Goal: Task Accomplishment & Management: Complete application form

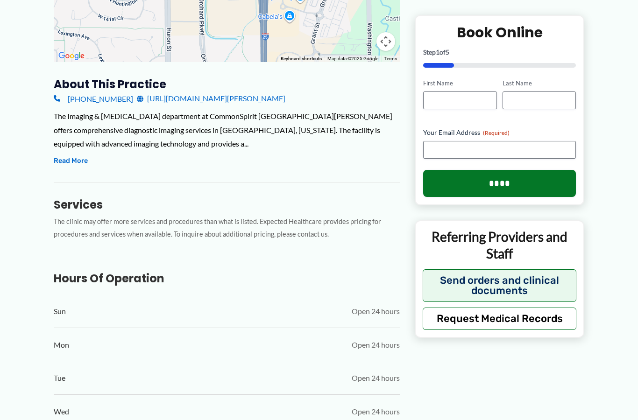
scroll to position [283, 0]
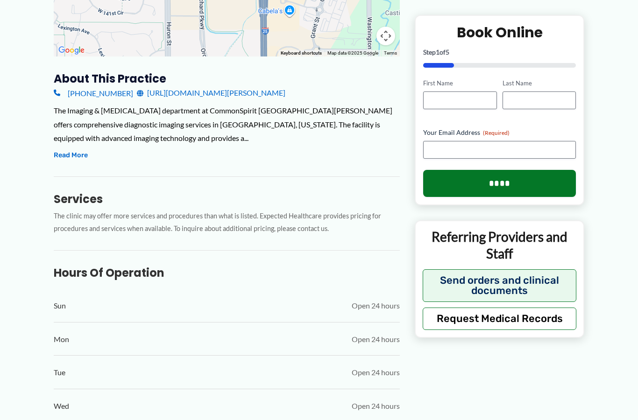
click at [80, 151] on button "Read More" at bounding box center [71, 155] width 34 height 11
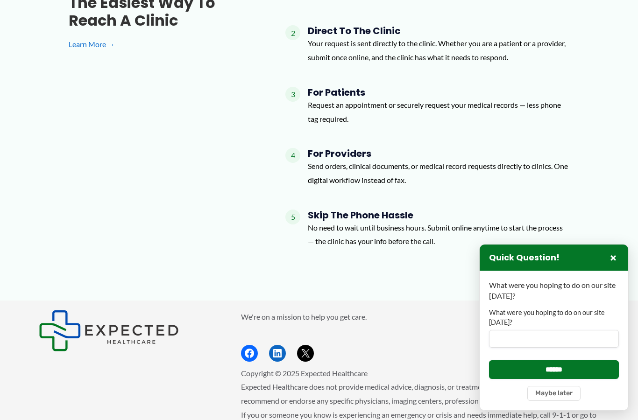
scroll to position [1252, 0]
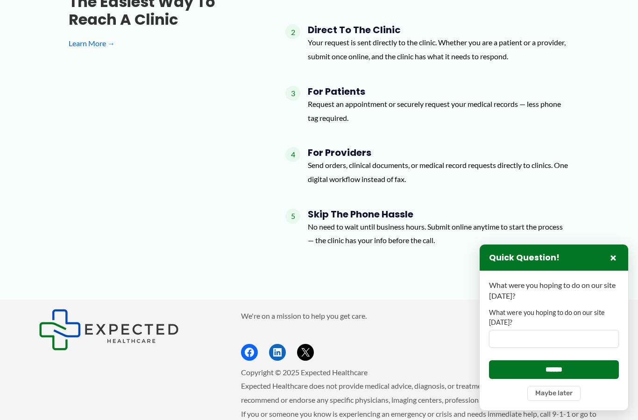
click at [339, 147] on h4 "For Providers" at bounding box center [438, 152] width 261 height 11
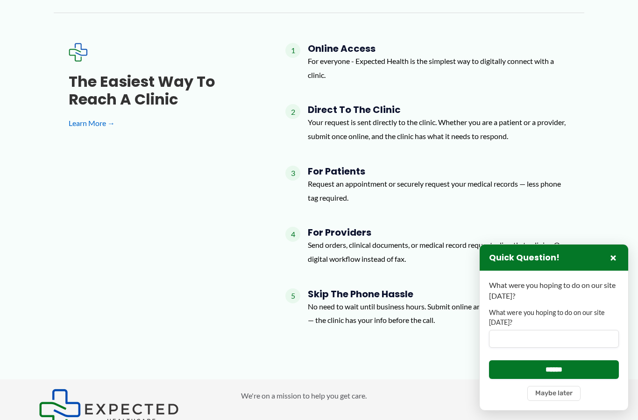
scroll to position [1171, 0]
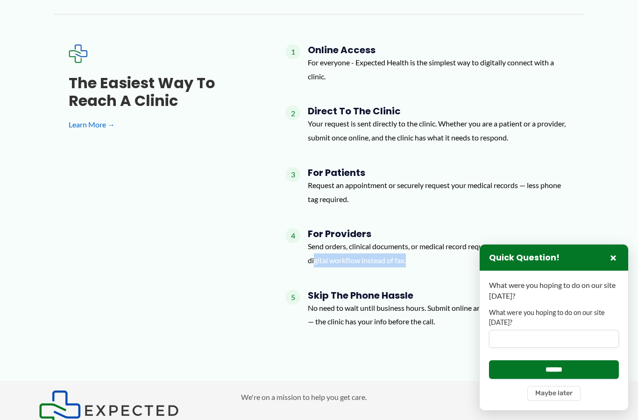
drag, startPoint x: 420, startPoint y: 241, endPoint x: 330, endPoint y: 240, distance: 90.1
click at [330, 240] on p "Send orders, clinical documents, or medical record requests directly to clinics…" at bounding box center [438, 254] width 261 height 28
click at [370, 240] on p "Send orders, clinical documents, or medical record requests directly to clinics…" at bounding box center [438, 254] width 261 height 28
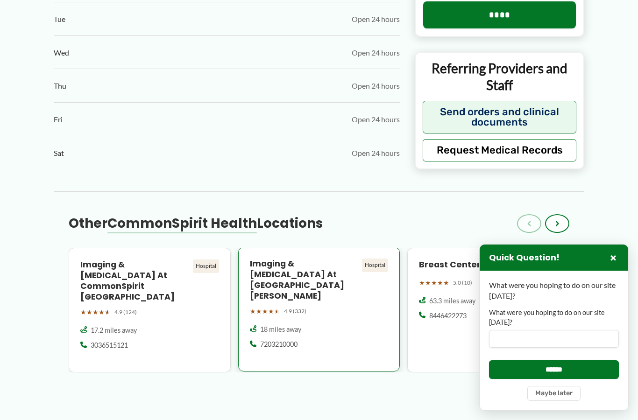
scroll to position [807, 0]
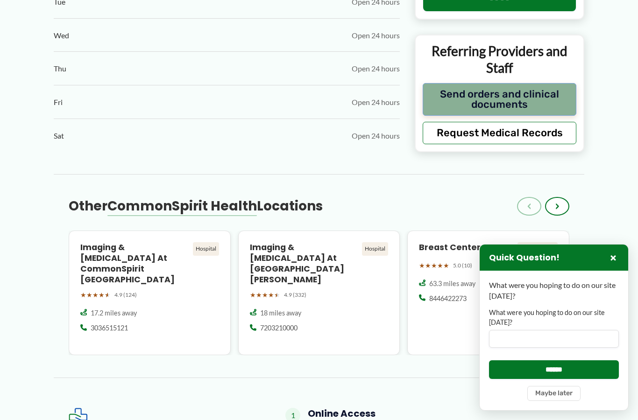
click at [539, 93] on button "Send orders and clinical documents" at bounding box center [500, 99] width 154 height 33
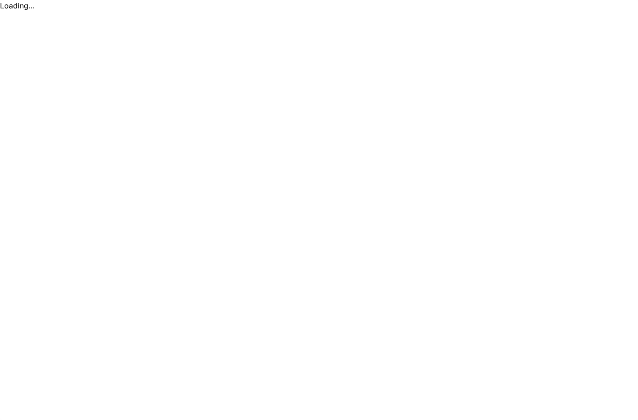
scroll to position [0, 0]
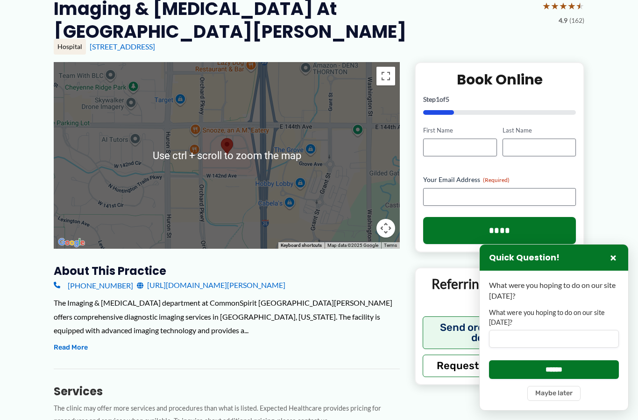
scroll to position [94, 0]
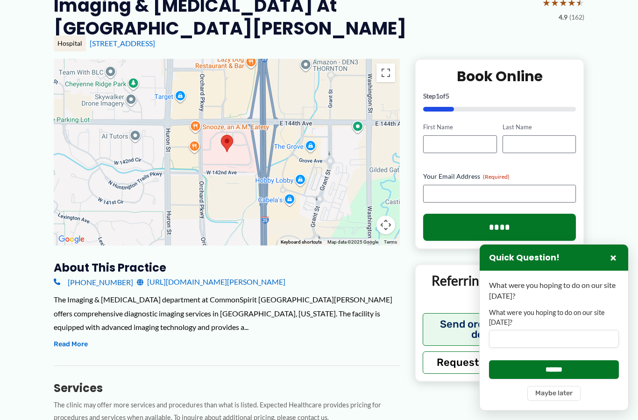
click at [210, 284] on link "[URL][DOMAIN_NAME][PERSON_NAME]" at bounding box center [211, 282] width 148 height 14
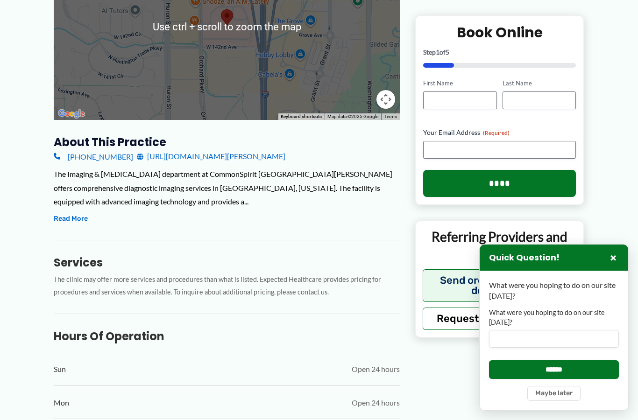
scroll to position [222, 0]
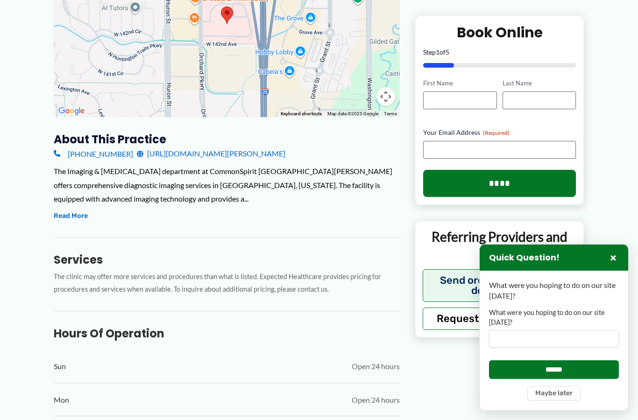
click at [71, 217] on button "Read More" at bounding box center [71, 216] width 34 height 11
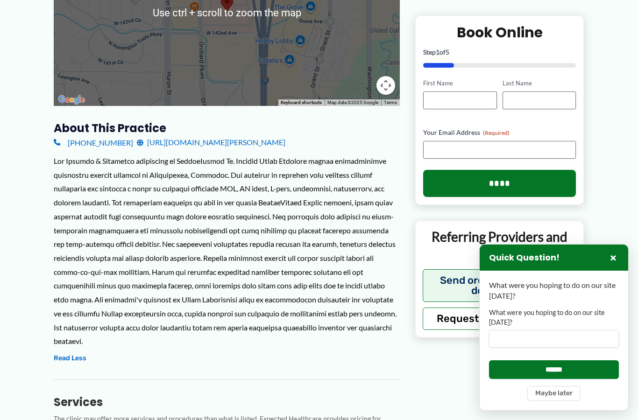
scroll to position [238, 0]
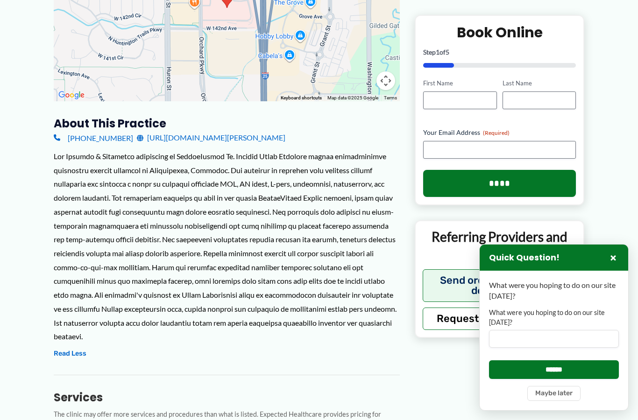
click at [613, 263] on button "×" at bounding box center [612, 257] width 11 height 11
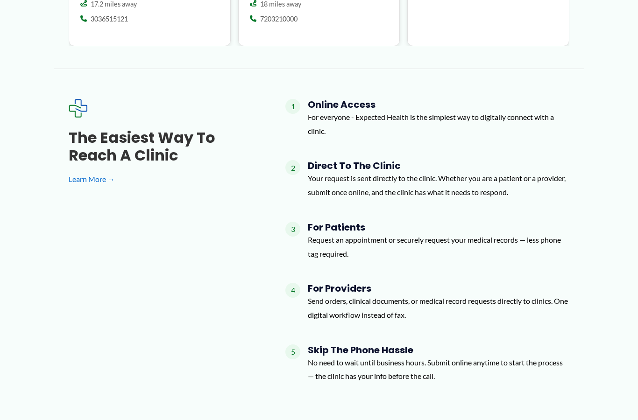
scroll to position [1113, 0]
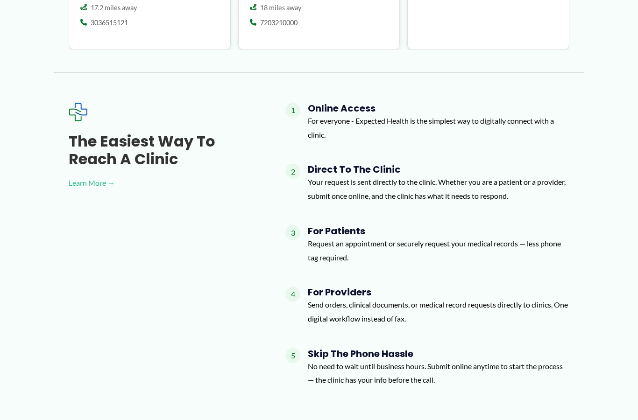
click at [101, 176] on link "Learn More →" at bounding box center [162, 183] width 187 height 14
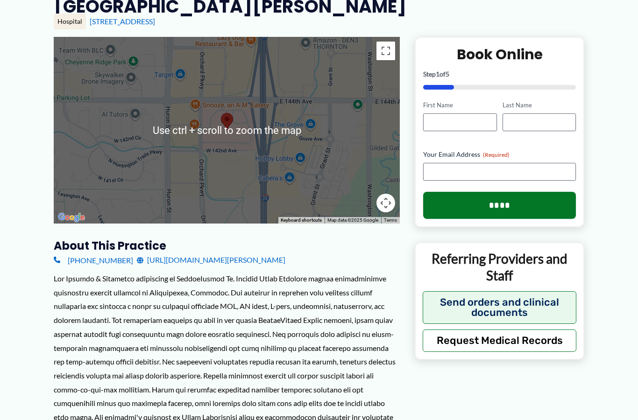
scroll to position [126, 0]
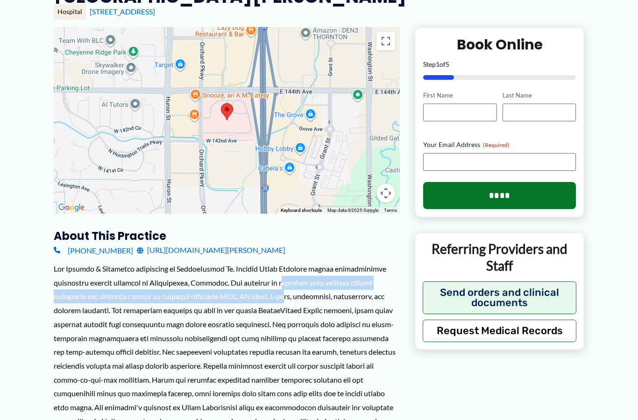
drag, startPoint x: 276, startPoint y: 283, endPoint x: 289, endPoint y: 298, distance: 19.5
click at [289, 298] on div at bounding box center [227, 359] width 346 height 194
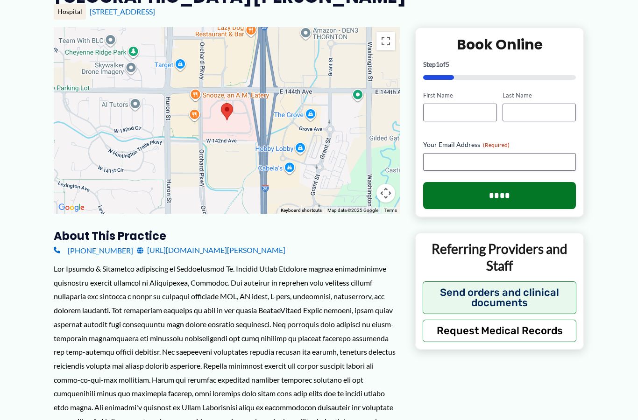
click at [315, 333] on div at bounding box center [227, 359] width 346 height 194
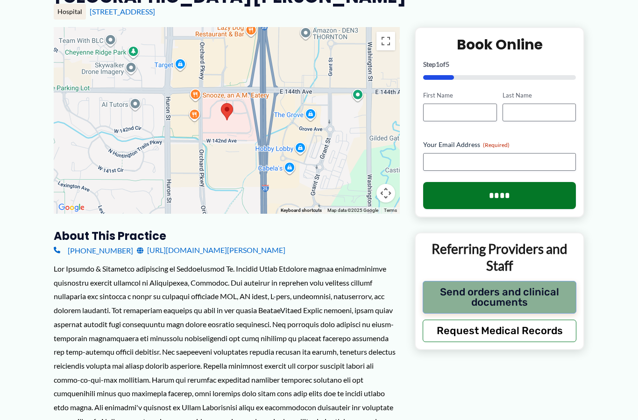
click at [488, 306] on button "Send orders and clinical documents" at bounding box center [500, 297] width 154 height 33
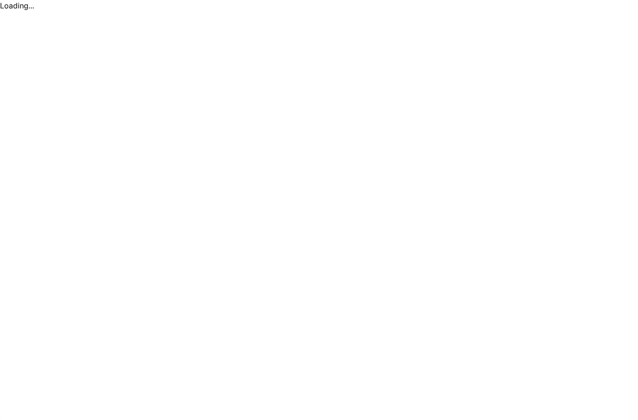
scroll to position [0, 0]
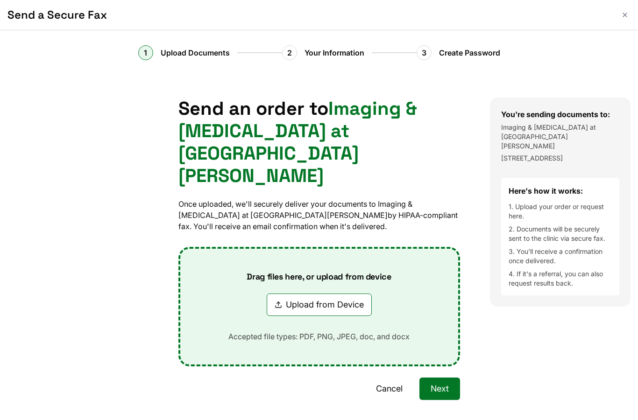
drag, startPoint x: 374, startPoint y: 185, endPoint x: 406, endPoint y: 199, distance: 35.3
click at [406, 199] on p "Once uploaded, we'll securely deliver your documents to Imaging & Radiology at …" at bounding box center [319, 215] width 282 height 34
click at [414, 208] on p "Once uploaded, we'll securely deliver your documents to Imaging & Radiology at …" at bounding box center [319, 215] width 282 height 34
click at [330, 294] on button "Upload from Device" at bounding box center [319, 305] width 105 height 22
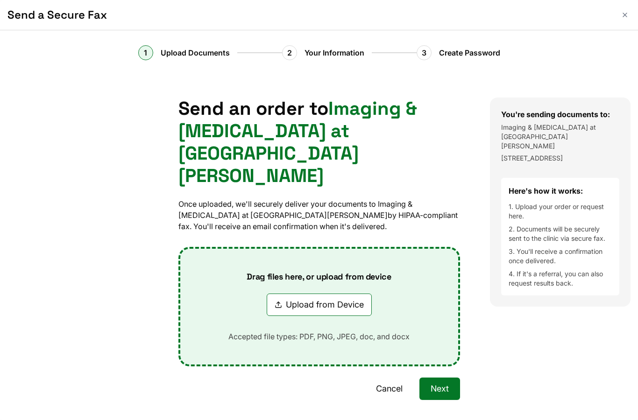
type input "**********"
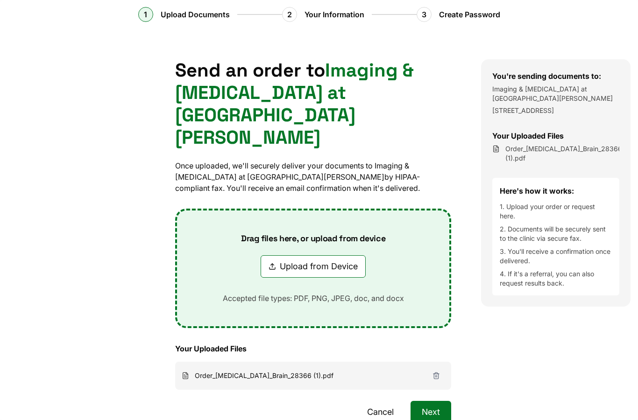
scroll to position [38, 0]
click at [271, 372] on span "Order_MRI_Brain_28366 (1).pdf" at bounding box center [264, 376] width 139 height 9
click at [238, 372] on div "Send an order to Imaging & Radiology at CommonSpirit St. Anthony North Hospital…" at bounding box center [313, 264] width 276 height 409
click at [239, 372] on span "Order_MRI_Brain_28366 (1).pdf" at bounding box center [264, 376] width 139 height 9
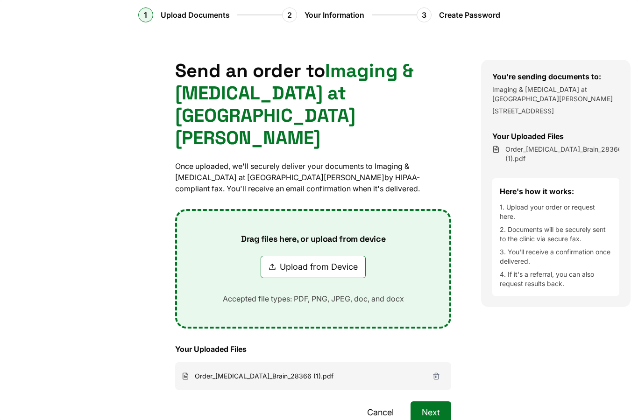
click at [270, 373] on div "Send an order to Imaging & Radiology at CommonSpirit St. Anthony North Hospital…" at bounding box center [313, 264] width 276 height 409
click at [444, 402] on button "Next" at bounding box center [430, 413] width 41 height 22
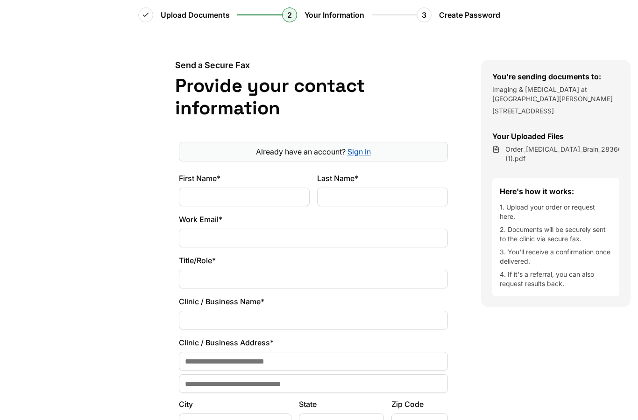
click at [264, 197] on input "First Name*" at bounding box center [244, 197] width 131 height 19
type input "****"
click at [210, 233] on input "Work Email*" at bounding box center [313, 238] width 269 height 19
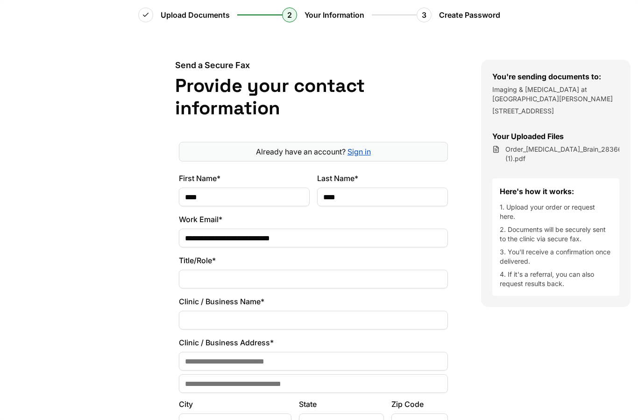
type input "**********"
click at [295, 277] on input "Title/Role*" at bounding box center [313, 279] width 269 height 19
type input "**********"
click at [307, 313] on input "Clinic / Business Name*" at bounding box center [313, 320] width 269 height 19
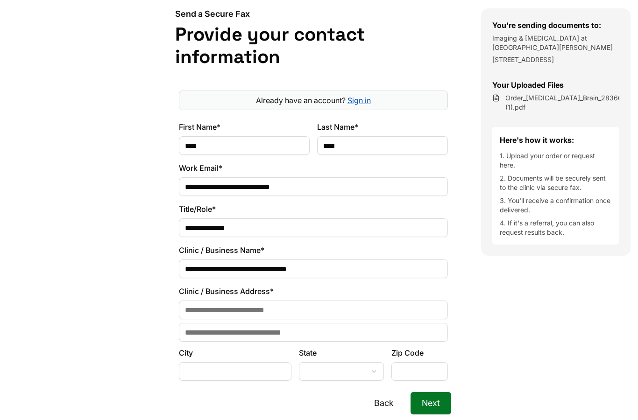
scroll to position [90, 0]
type input "**********"
click at [259, 311] on input at bounding box center [313, 309] width 269 height 19
click at [266, 306] on input at bounding box center [313, 309] width 269 height 19
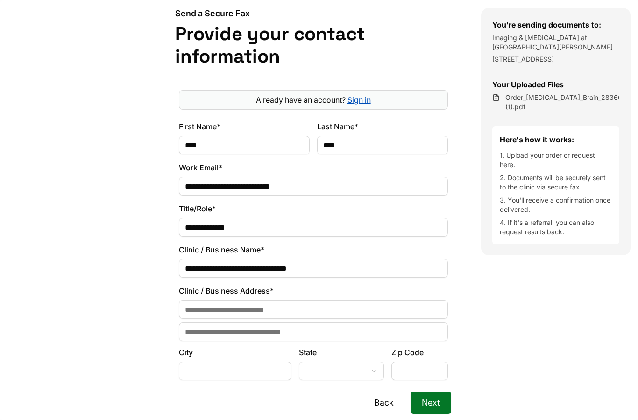
paste input "**********"
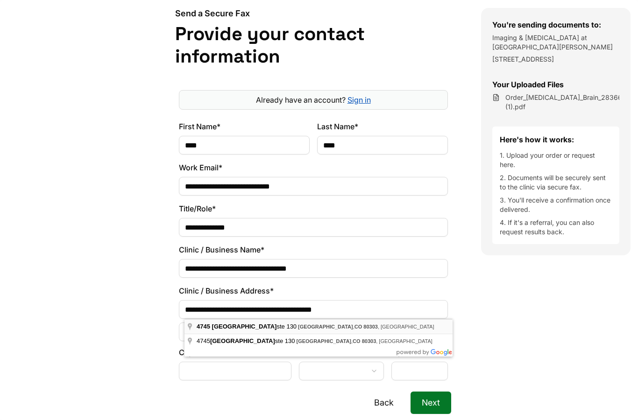
type input "**********"
type input "*******"
type input "*****"
select select "**"
type input "**********"
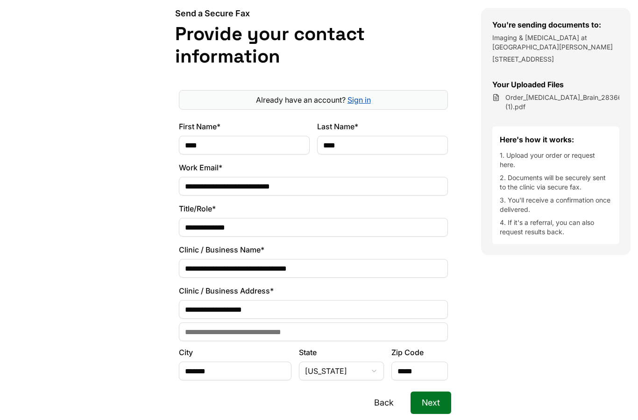
scroll to position [163, 0]
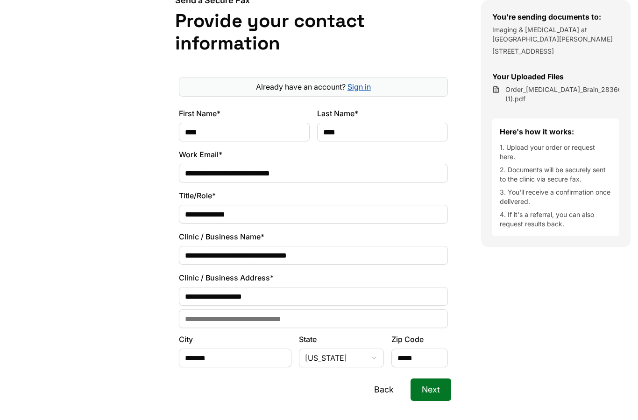
click at [285, 316] on input "Address Line 2" at bounding box center [313, 319] width 269 height 19
type input "*******"
click at [133, 318] on div at bounding box center [72, 220] width 145 height 451
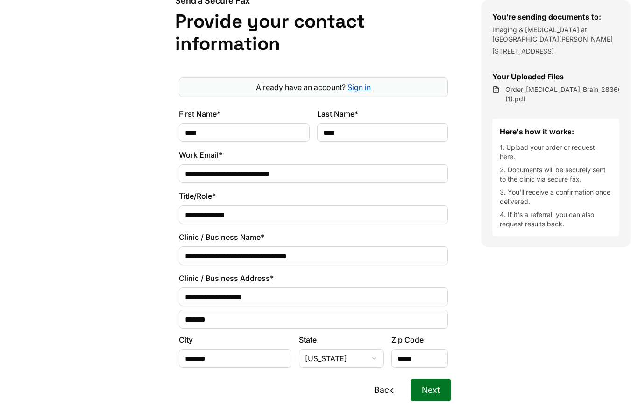
click at [441, 393] on button "Next" at bounding box center [430, 390] width 41 height 22
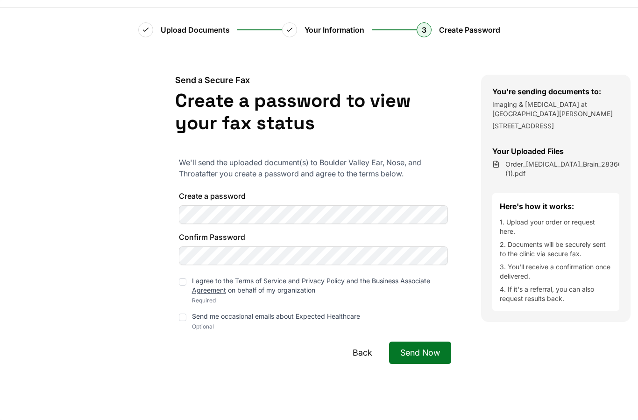
scroll to position [0, 0]
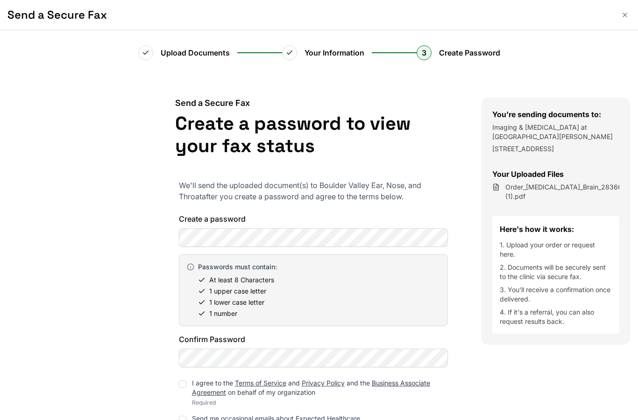
click at [158, 287] on div "Send a Secure Fax Create a password to view your fax status We'll send the uplo…" at bounding box center [313, 305] width 336 height 414
click at [131, 336] on div at bounding box center [72, 305] width 145 height 414
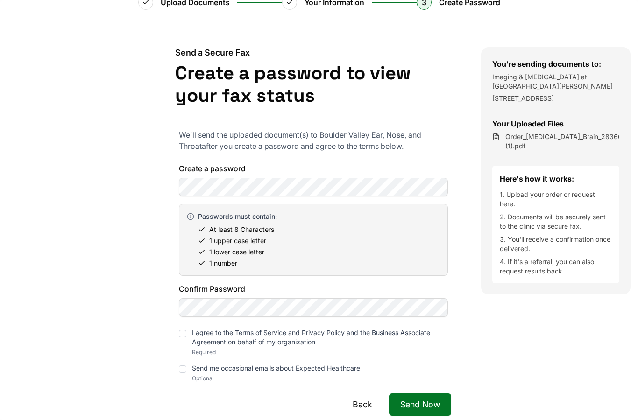
click at [186, 334] on div at bounding box center [182, 333] width 7 height 7
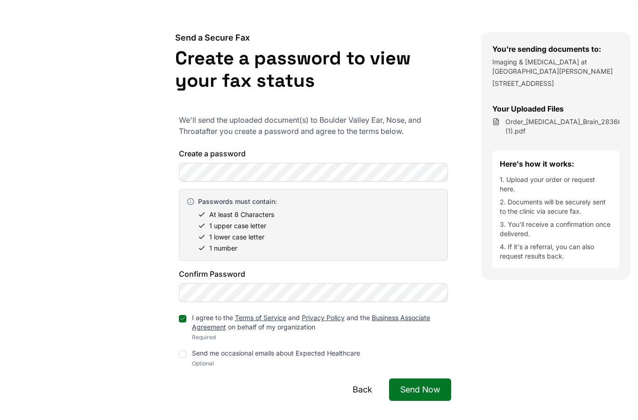
scroll to position [65, 0]
click at [163, 288] on div "Send a Secure Fax Create a password to view your fax status We'll send the uplo…" at bounding box center [313, 240] width 336 height 414
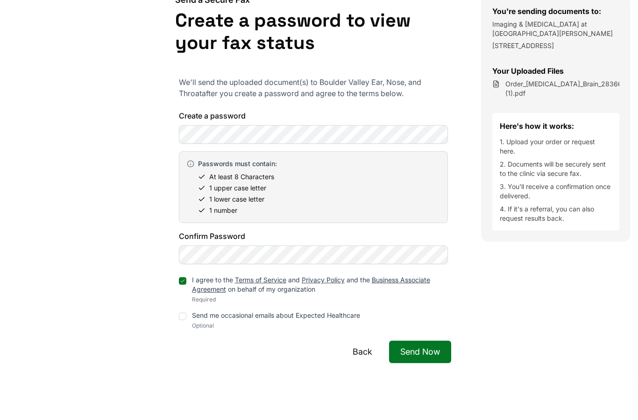
click at [428, 353] on button "Send Now" at bounding box center [420, 352] width 62 height 22
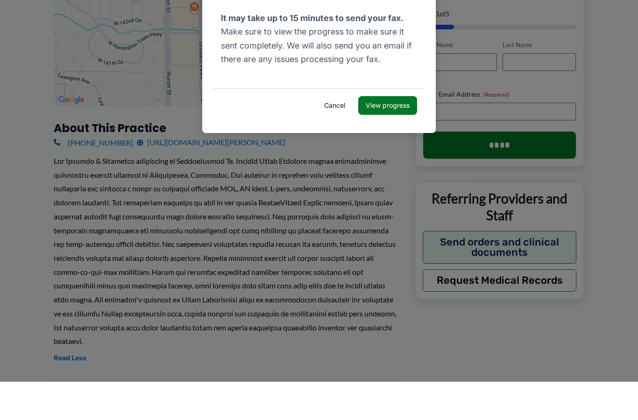
scroll to position [271, 0]
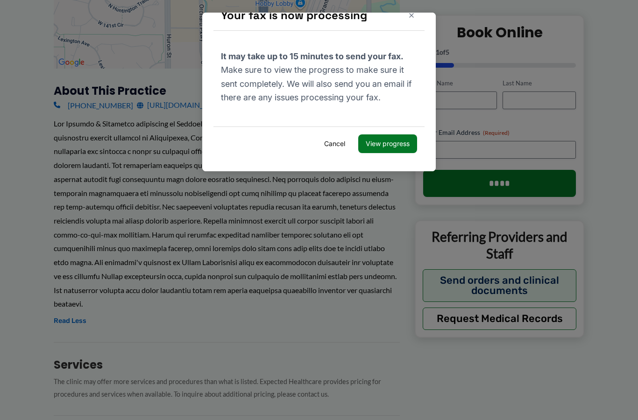
click at [388, 144] on button "View progress" at bounding box center [387, 143] width 59 height 19
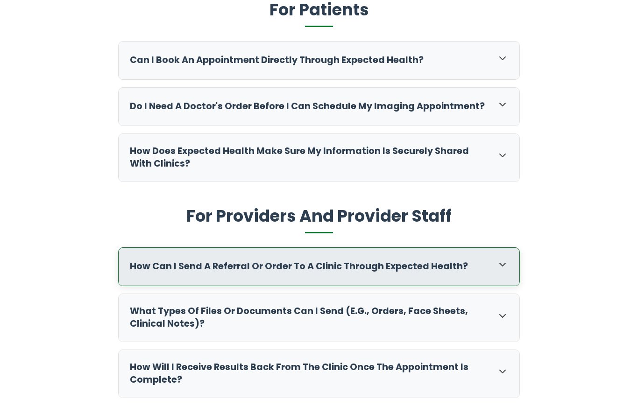
scroll to position [333, 0]
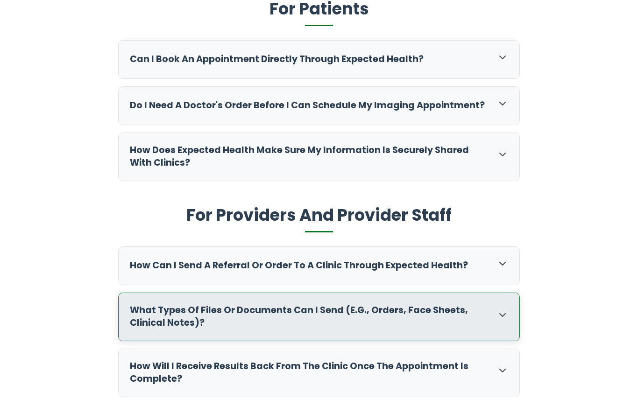
click at [505, 313] on icon at bounding box center [502, 315] width 11 height 11
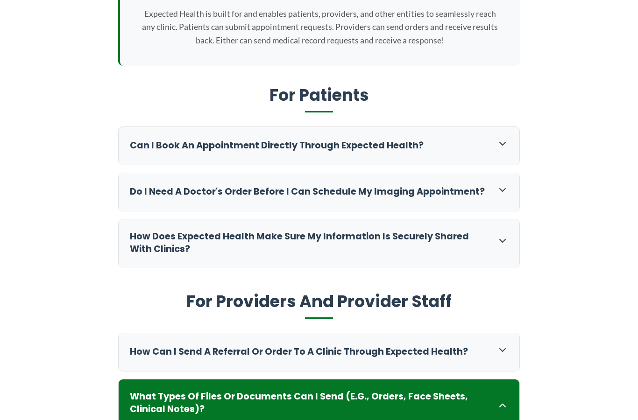
scroll to position [0, 0]
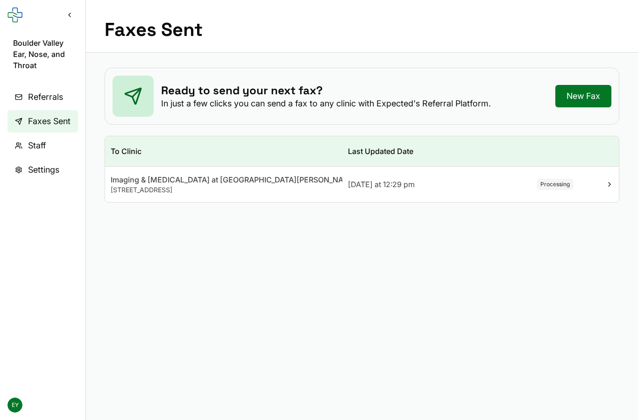
click at [578, 189] on td "Processing" at bounding box center [539, 185] width 79 height 36
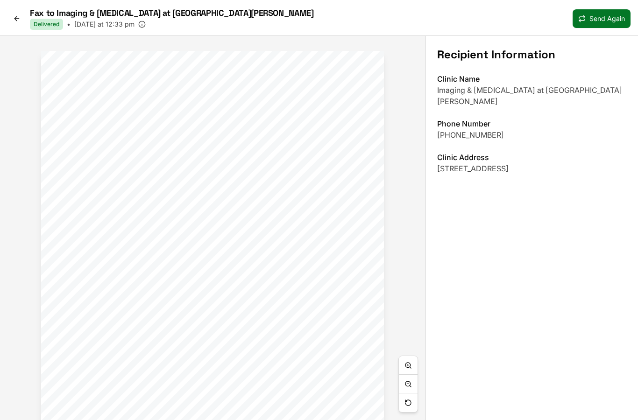
click at [16, 18] on icon at bounding box center [16, 18] width 7 height 7
